Goal: Information Seeking & Learning: Learn about a topic

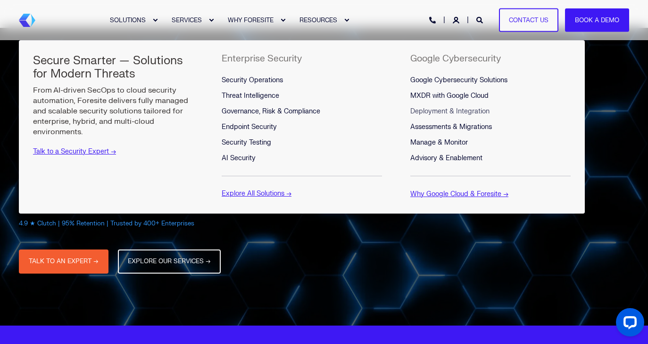
scroll to position [18, 0]
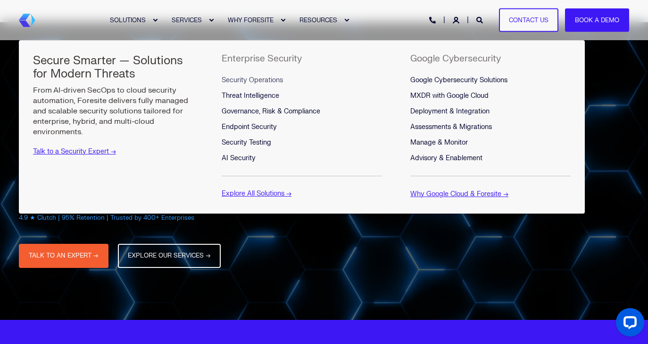
click at [240, 76] on span "Security Operations" at bounding box center [252, 80] width 61 height 8
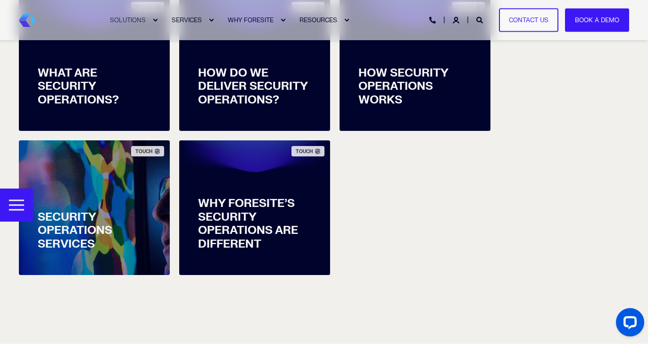
scroll to position [427, 0]
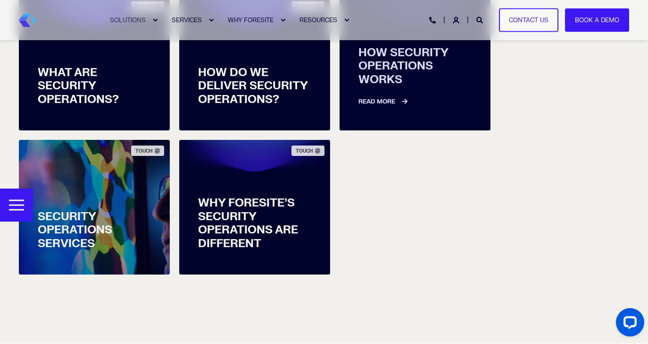
click at [367, 105] on link "Read More" at bounding box center [415, 97] width 113 height 20
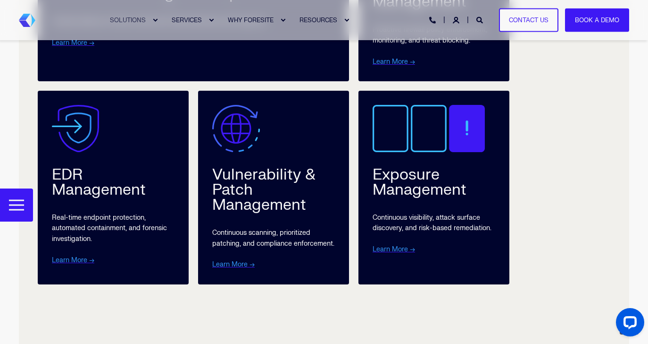
scroll to position [2041, 0]
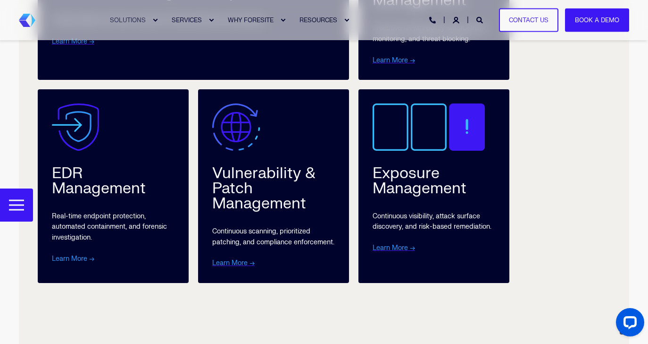
click at [78, 260] on link "Learn More →" at bounding box center [73, 258] width 42 height 8
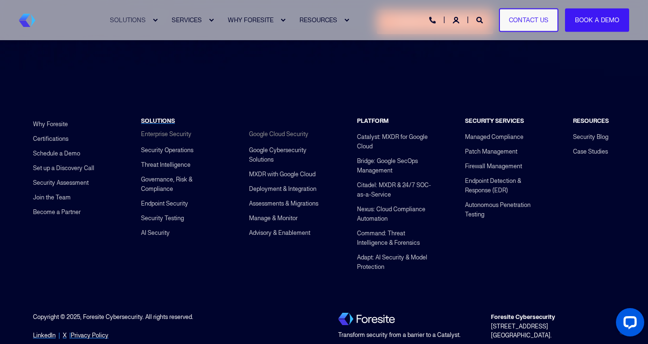
scroll to position [2443, 0]
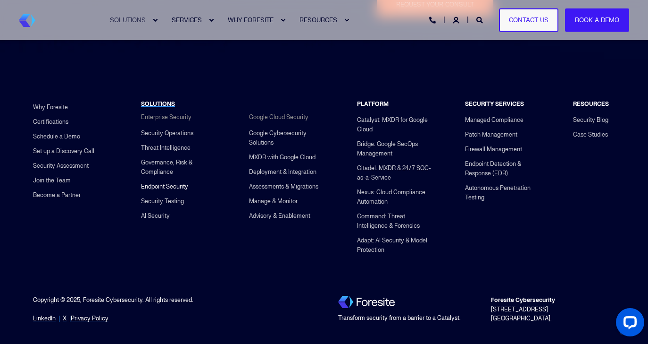
click at [150, 189] on link "Endpoint Security" at bounding box center [164, 186] width 47 height 15
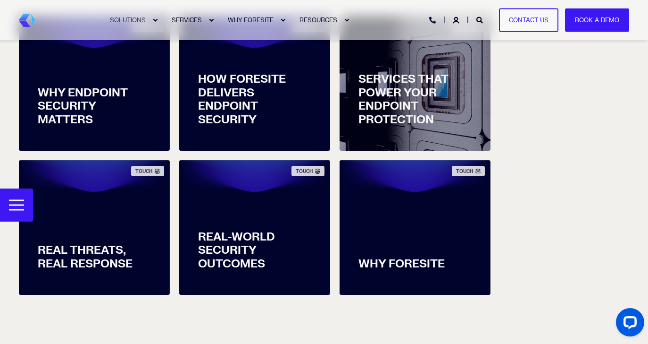
scroll to position [423, 0]
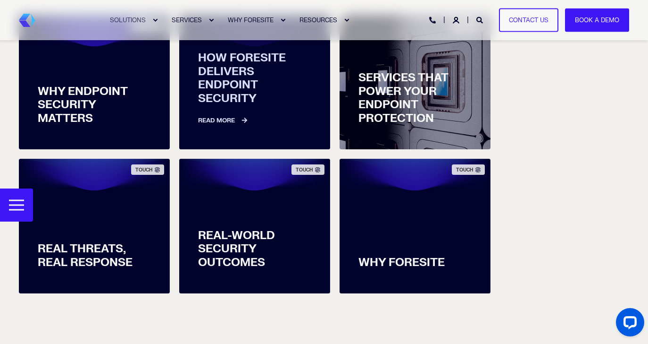
click at [248, 113] on link "Read More" at bounding box center [254, 116] width 113 height 20
click at [220, 121] on link "Read More" at bounding box center [254, 116] width 113 height 20
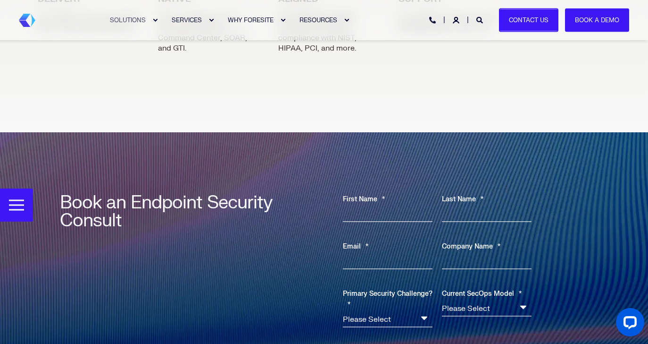
scroll to position [2546, 0]
